Goal: Navigation & Orientation: Find specific page/section

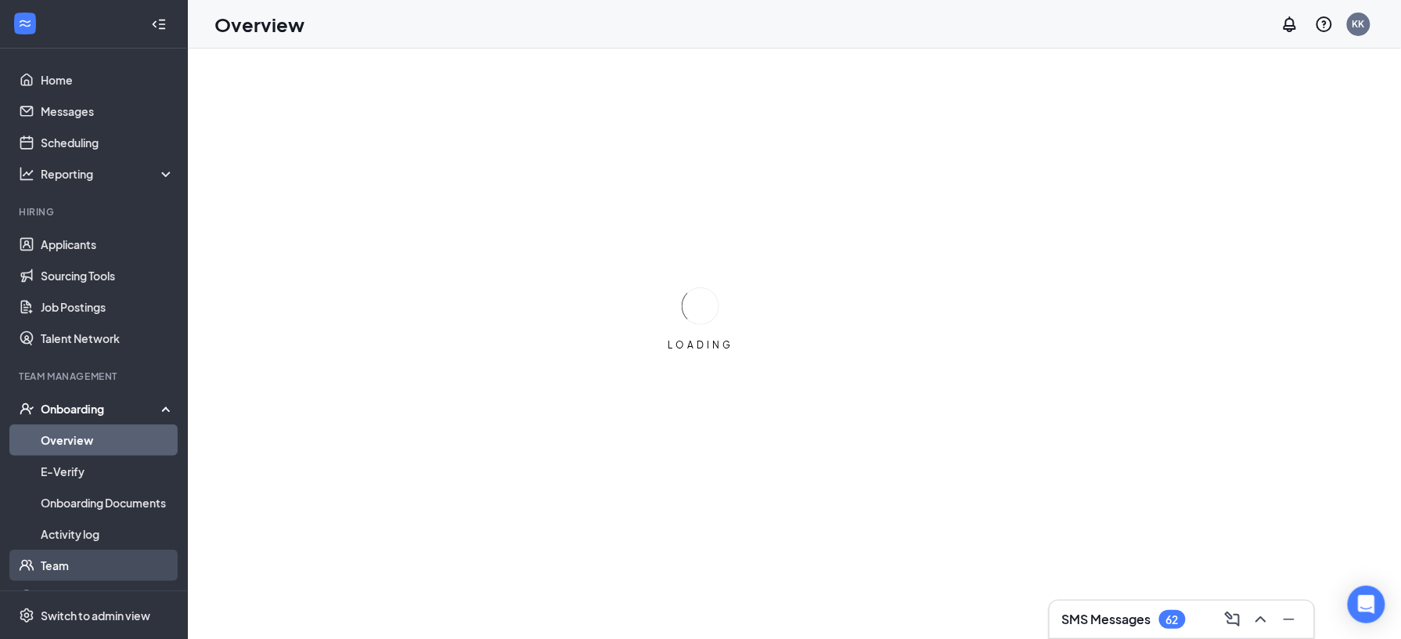
click at [56, 559] on link "Team" at bounding box center [108, 565] width 134 height 31
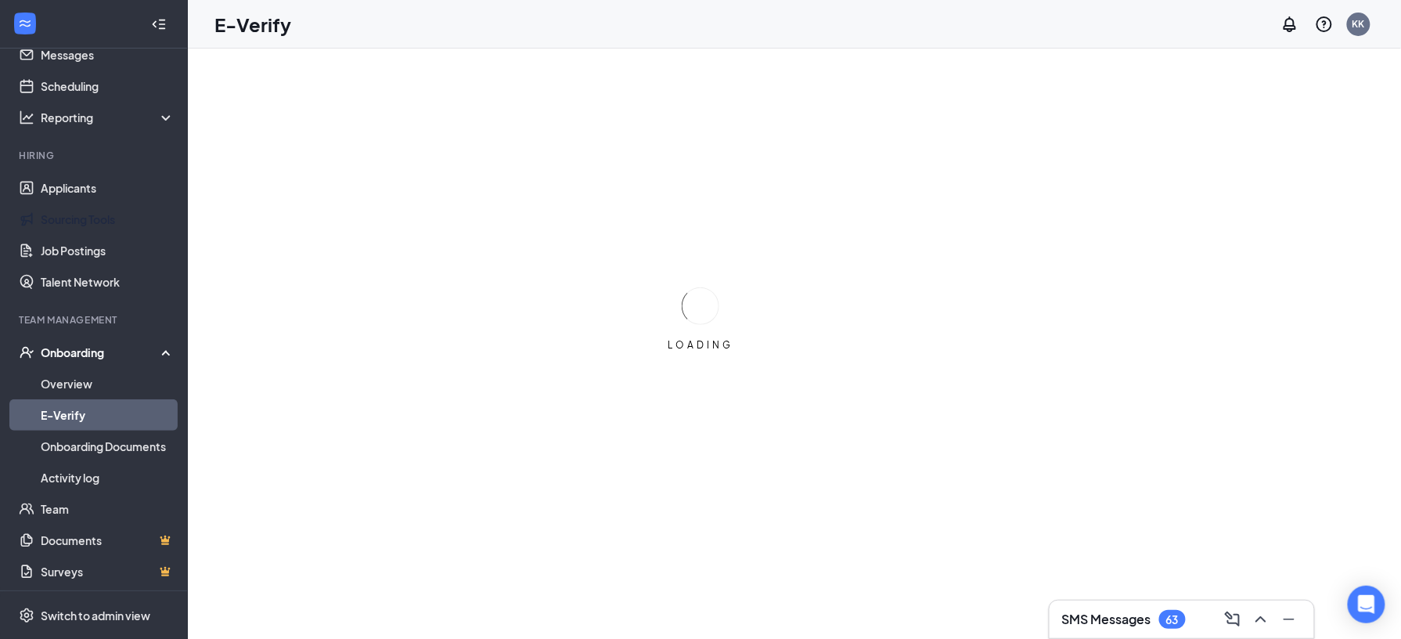
scroll to position [59, 0]
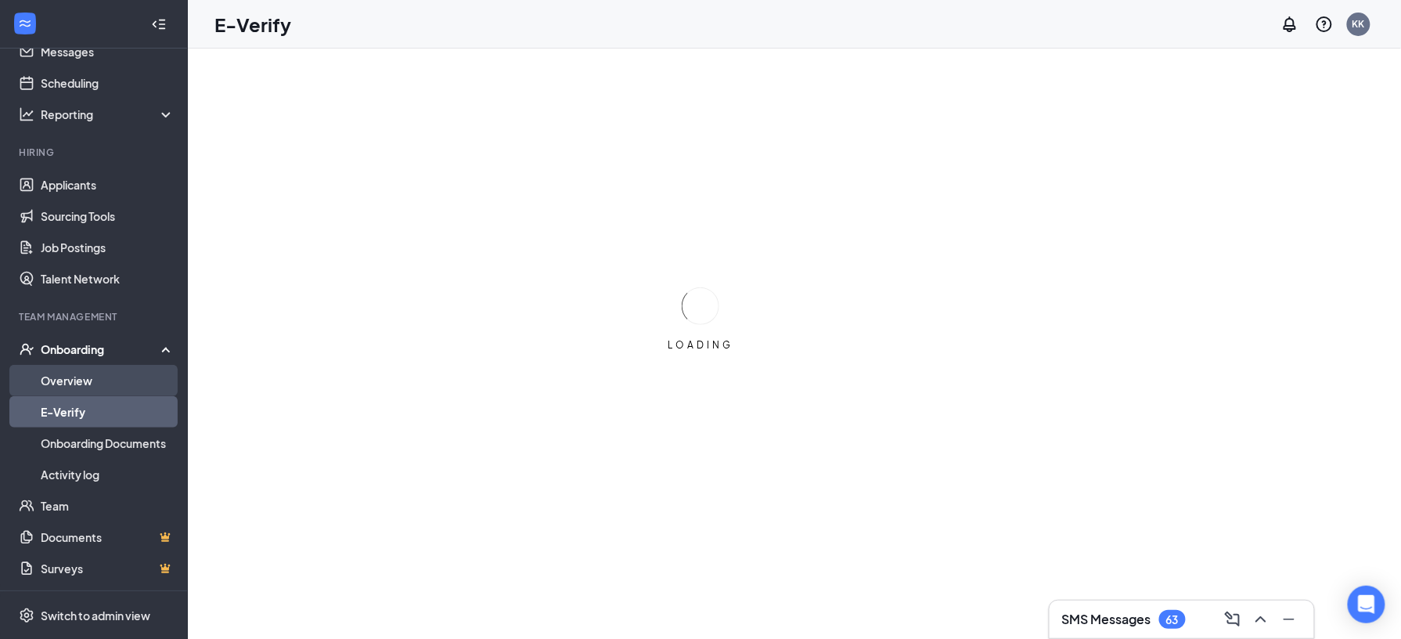
click at [77, 384] on link "Overview" at bounding box center [108, 380] width 134 height 31
